Goal: Find specific page/section: Find specific page/section

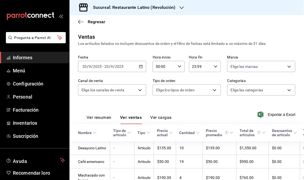
click at [17, 60] on font "Informes" at bounding box center [23, 58] width 20 height 6
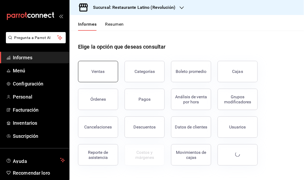
click at [95, 74] on button "Ventas" at bounding box center [98, 71] width 40 height 21
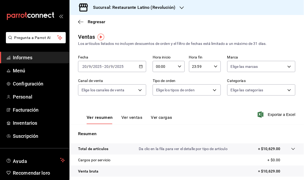
click at [177, 6] on div "Sucursal: Restaurante Latino (Revolución)" at bounding box center [130, 7] width 112 height 15
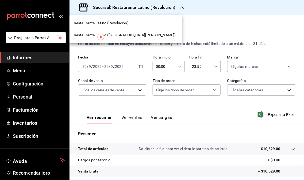
click at [119, 36] on font "Restaurante Latino ([GEOGRAPHIC_DATA][PERSON_NAME])" at bounding box center [125, 35] width 102 height 4
